Goal: Task Accomplishment & Management: Manage account settings

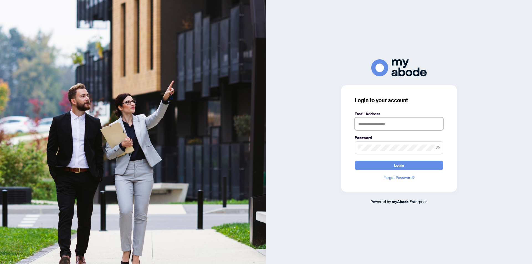
click at [379, 125] on input "text" at bounding box center [399, 124] width 89 height 13
type input "**********"
click at [419, 169] on button "Login" at bounding box center [399, 165] width 89 height 9
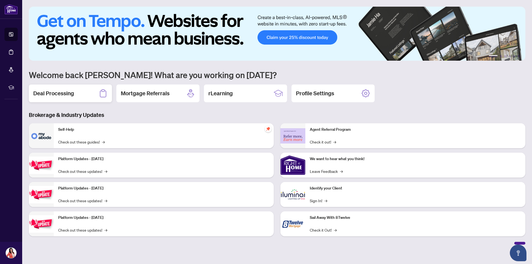
click at [58, 94] on h2 "Deal Processing" at bounding box center [53, 94] width 41 height 8
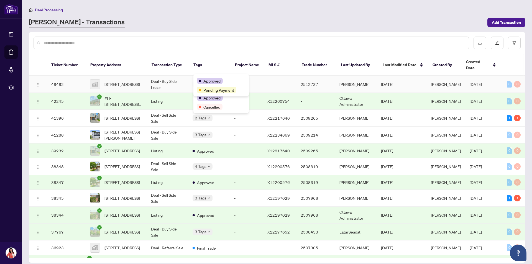
click at [153, 76] on td "Deal - Buy Side Lease" at bounding box center [168, 84] width 42 height 17
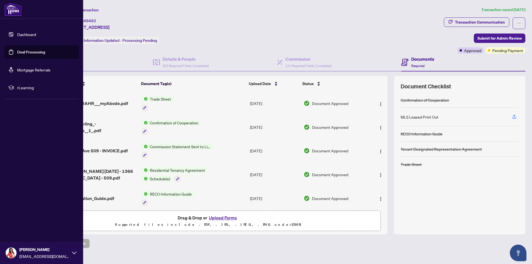
click at [34, 52] on link "Deal Processing" at bounding box center [31, 52] width 28 height 5
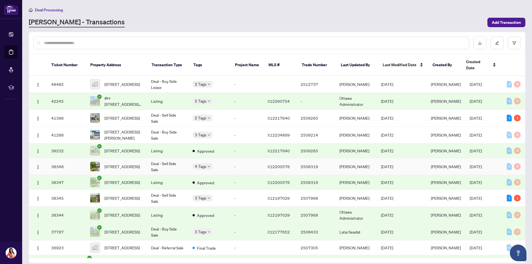
click at [205, 163] on span "4 Tags" at bounding box center [201, 166] width 12 height 6
